Goal: Find specific page/section: Find specific page/section

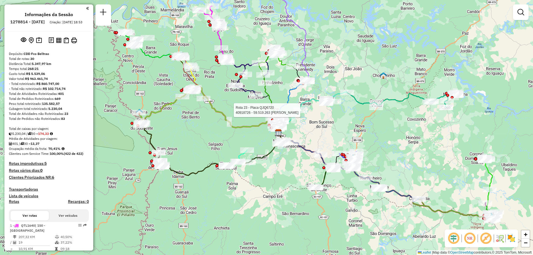
drag, startPoint x: 337, startPoint y: 138, endPoint x: 302, endPoint y: 125, distance: 37.4
click at [338, 138] on div "Rota 23 - Placa QJQ6720 40918726 - 59.519.263 JANETE POSITZ Janela de atendimen…" at bounding box center [266, 127] width 533 height 255
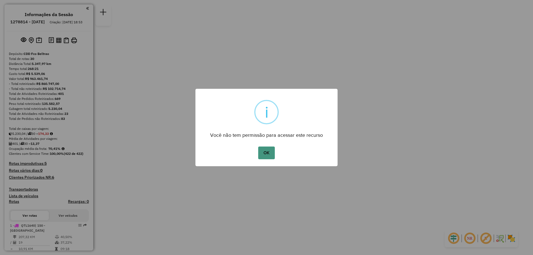
click at [270, 151] on button "OK" at bounding box center [266, 152] width 16 height 13
